Goal: Task Accomplishment & Management: Manage account settings

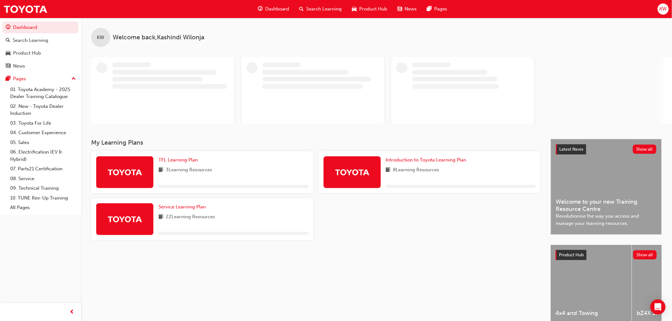
click at [661, 9] on span "KW" at bounding box center [662, 8] width 7 height 7
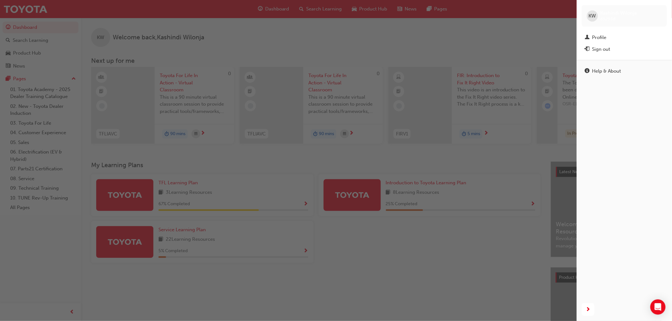
click at [604, 49] on div "Sign out" at bounding box center [601, 49] width 18 height 7
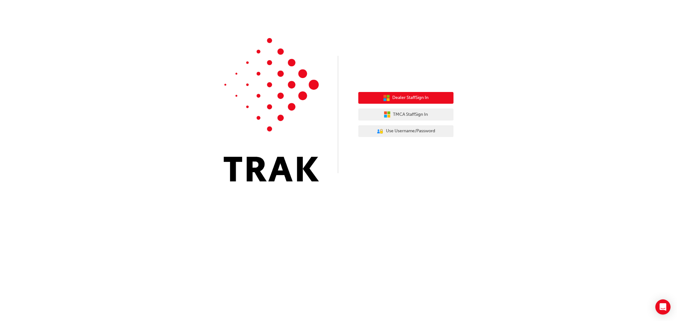
click at [410, 95] on span "Dealer Staff Sign In" at bounding box center [411, 97] width 36 height 7
